Goal: Task Accomplishment & Management: Manage account settings

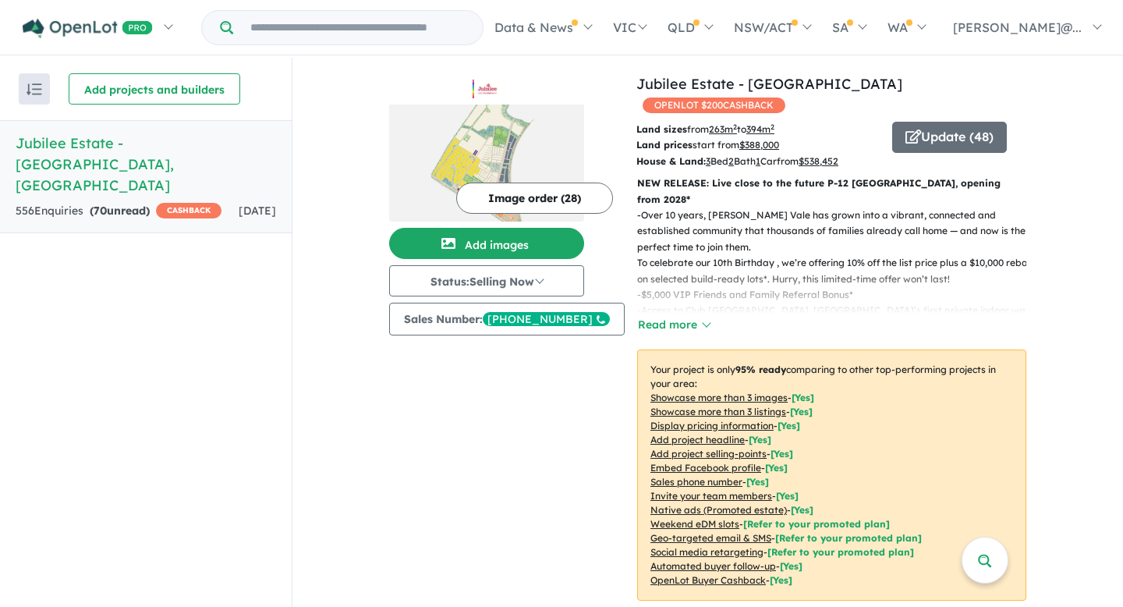
scroll to position [2, 0]
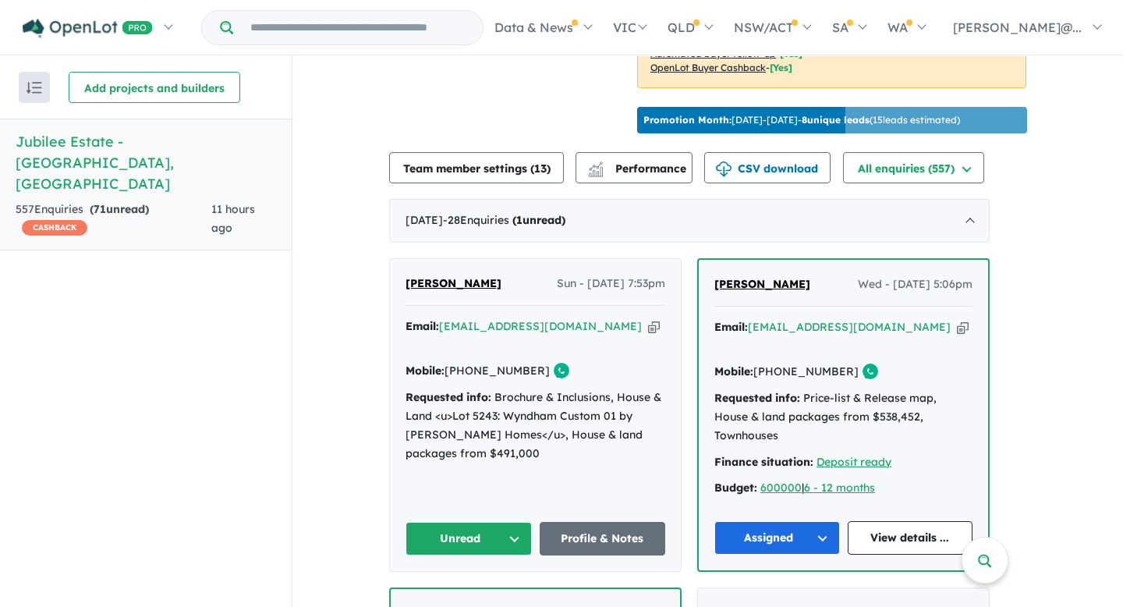
scroll to position [518, 0]
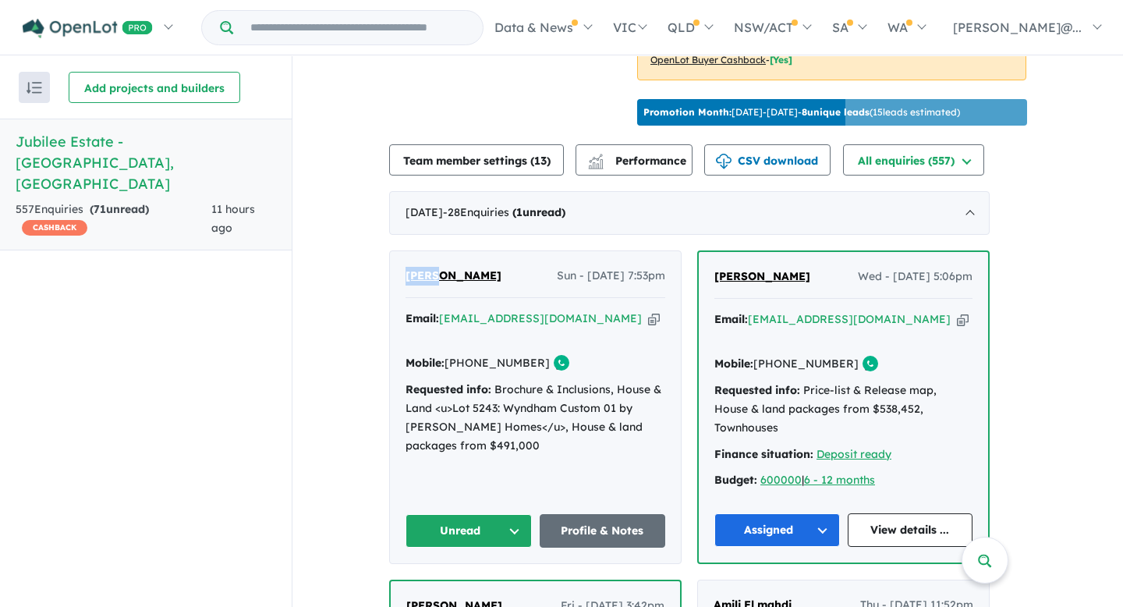
drag, startPoint x: 406, startPoint y: 271, endPoint x: 447, endPoint y: 274, distance: 40.7
click at [447, 274] on div "Hanna Gerges Sun - 31/08/2025, 7:53pm Email: eng_hannaelia@yahoo.com Copied! Mo…" at bounding box center [535, 407] width 291 height 312
copy span "Hanna"
drag, startPoint x: 494, startPoint y: 271, endPoint x: 455, endPoint y: 272, distance: 39.8
click at [455, 272] on div "Hanna Gerges Sun - 31/08/2025, 7:53pm" at bounding box center [535, 282] width 260 height 31
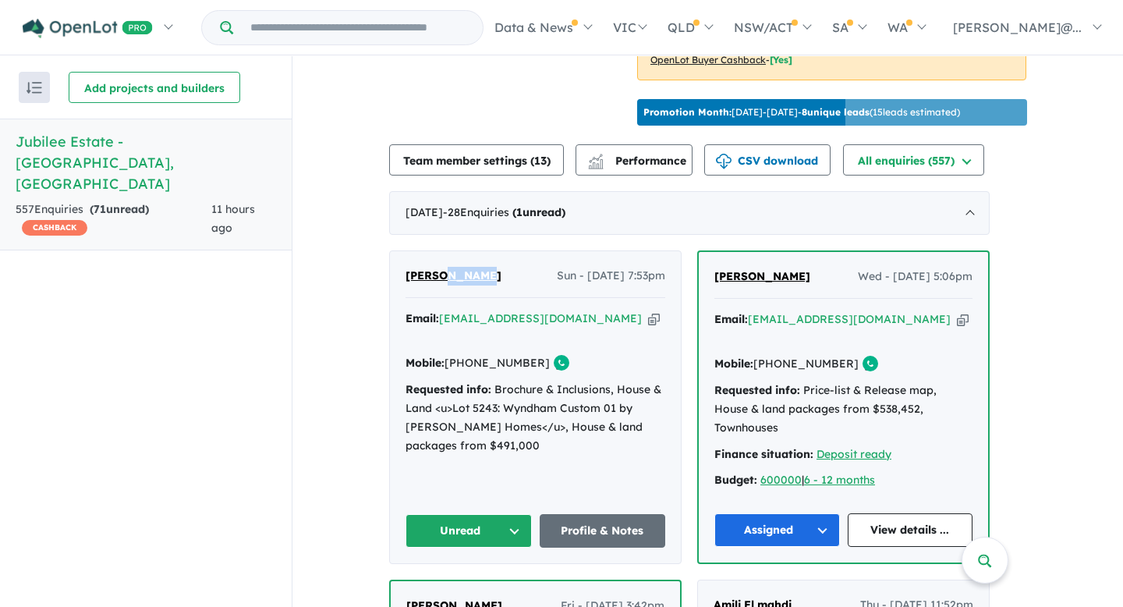
copy span "Gerges"
click at [648, 315] on icon "button" at bounding box center [654, 318] width 12 height 16
copy span "Gerges"
drag, startPoint x: 536, startPoint y: 340, endPoint x: 479, endPoint y: 345, distance: 57.1
click at [479, 354] on div "Mobile: +61 431 978 064 Copied!" at bounding box center [535, 363] width 260 height 19
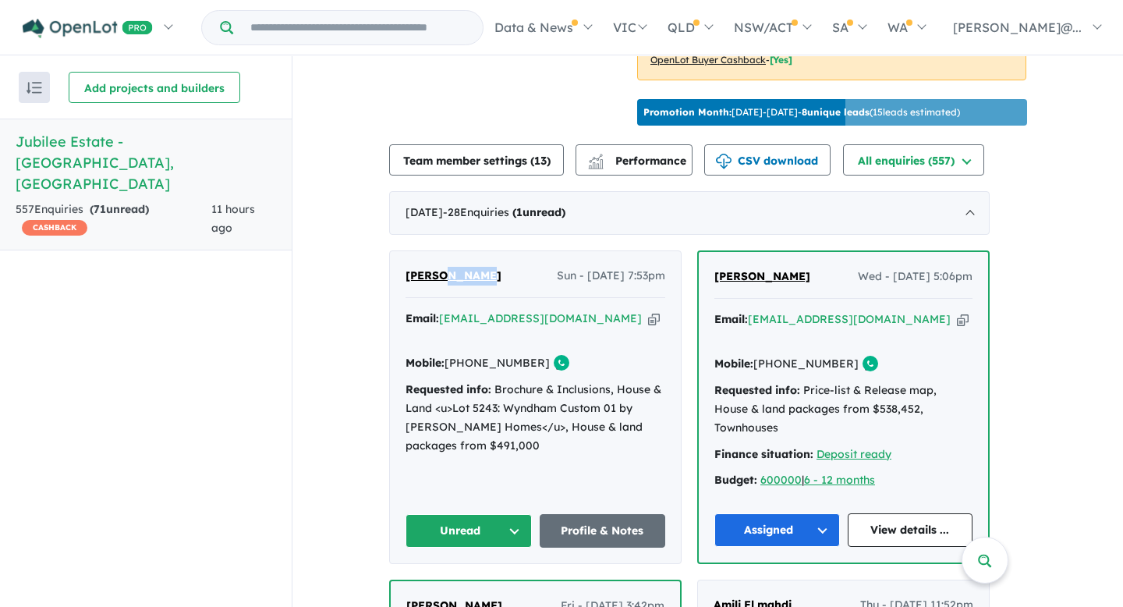
copy link "431 978 064"
click at [524, 514] on button "Unread" at bounding box center [468, 531] width 126 height 34
click at [477, 586] on button "Assigned" at bounding box center [474, 604] width 136 height 36
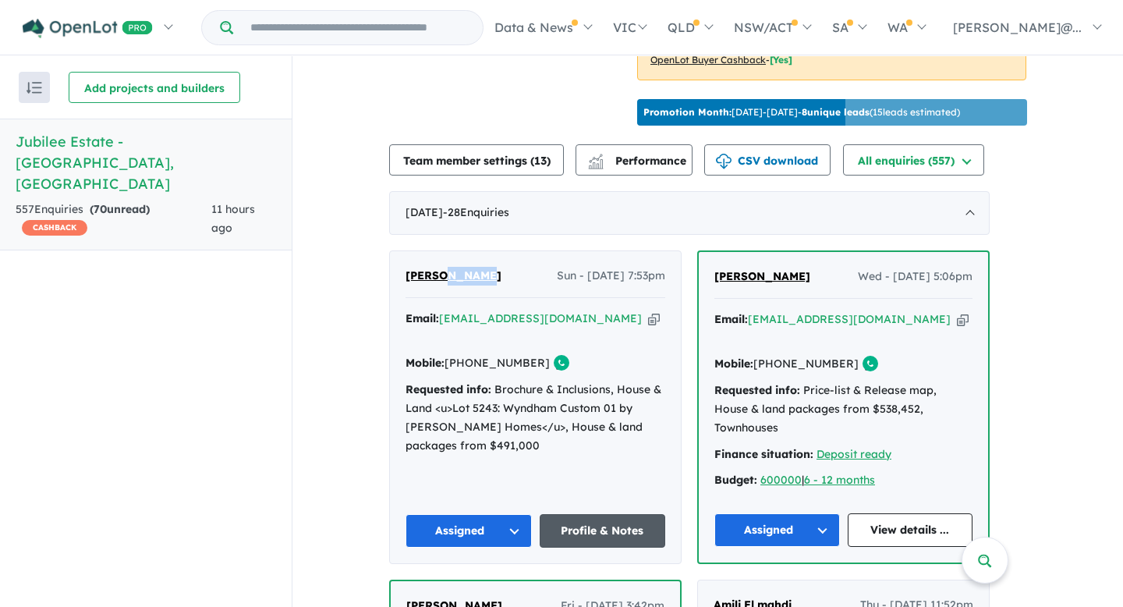
click at [591, 514] on link "Profile & Notes" at bounding box center [603, 531] width 126 height 34
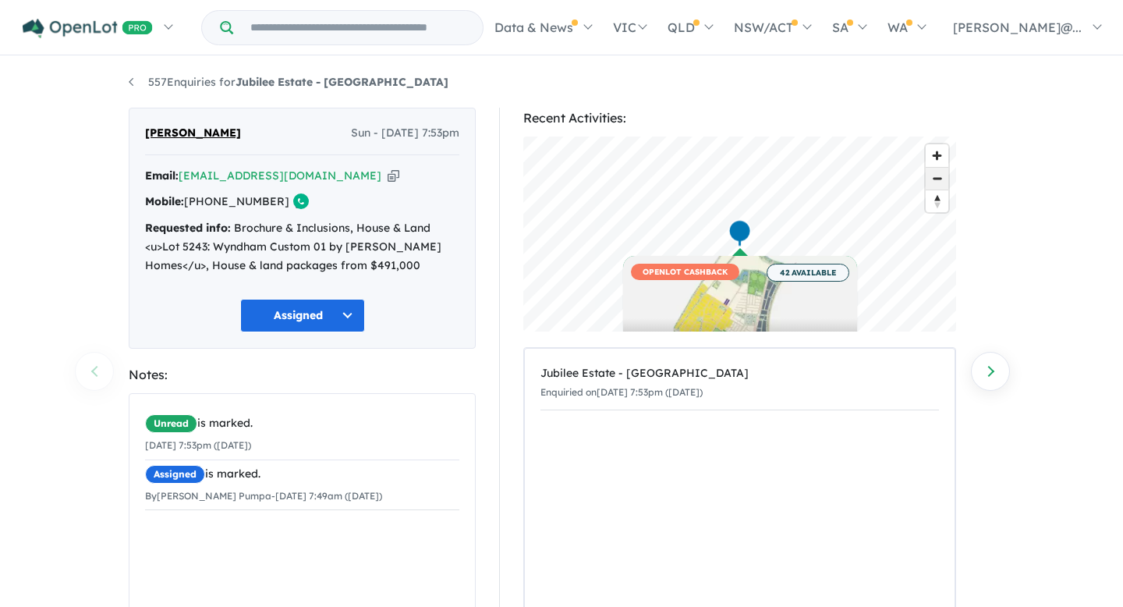
click at [937, 175] on span "Zoom out" at bounding box center [936, 179] width 23 height 22
click at [1042, 446] on div "557 Enquiries for Jubilee Estate - Wyndham Vale Previous enquiry Next enquiry H…" at bounding box center [561, 333] width 1123 height 550
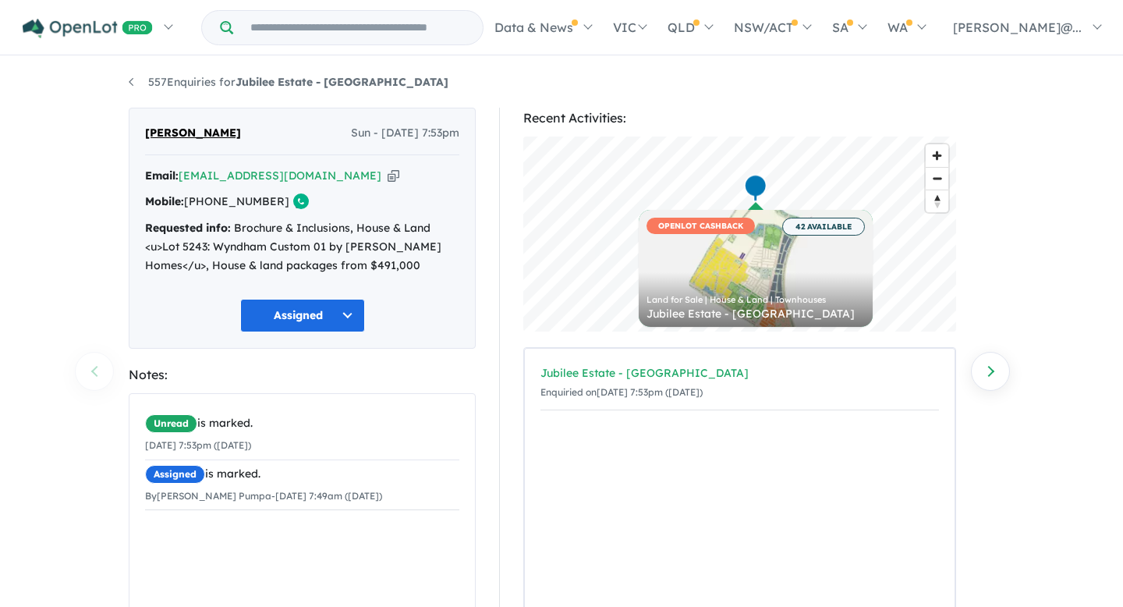
click at [639, 366] on div "Recent Activities: © Mapbox © OpenStreetMap Improve this map OPENLOT CASHBACK 4…" at bounding box center [739, 364] width 433 height 512
